Goal: Information Seeking & Learning: Learn about a topic

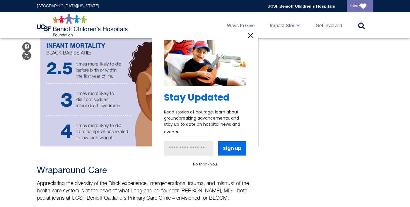
scroll to position [510, 0]
click at [251, 36] on icon "information" at bounding box center [250, 35] width 4 height 4
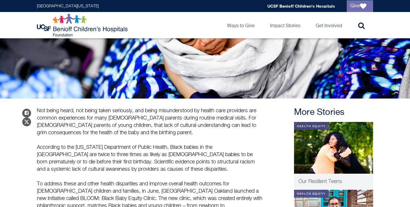
scroll to position [141, 0]
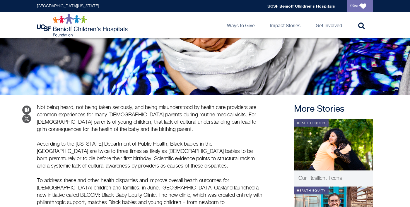
click at [45, 161] on p "According to the [US_STATE] Department of Public Health, Black babies in the [G…" at bounding box center [149, 155] width 225 height 29
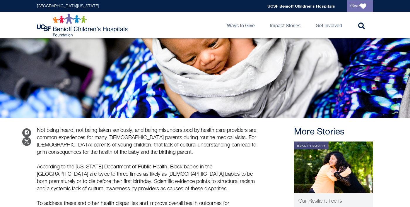
scroll to position [0, 0]
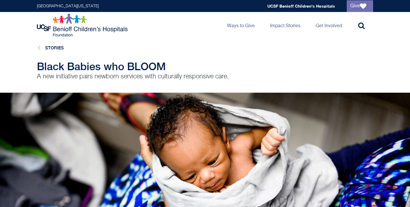
click at [42, 47] on li "Stories" at bounding box center [49, 48] width 30 height 8
